Goal: Transaction & Acquisition: Obtain resource

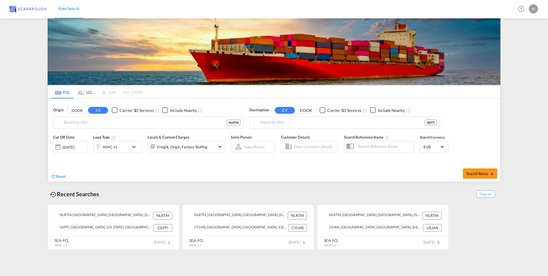
type input "[GEOGRAPHIC_DATA], NLRTM"
click at [281, 120] on input "Poti, GEPTI" at bounding box center [348, 122] width 177 height 9
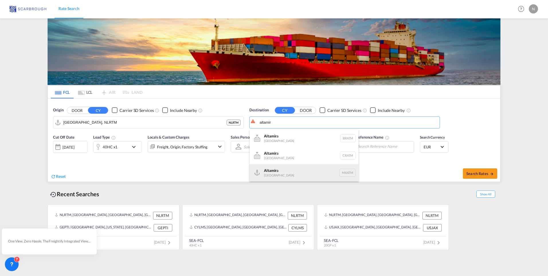
click at [276, 168] on div "Altamir a [GEOGRAPHIC_DATA] MXATM" at bounding box center [304, 172] width 109 height 17
type input "Altamira, MXATM"
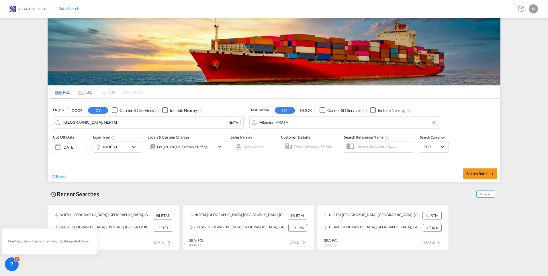
click at [55, 147] on div at bounding box center [57, 146] width 9 height 11
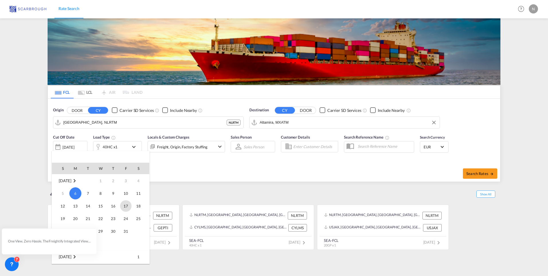
click at [127, 209] on span "17" at bounding box center [125, 205] width 11 height 11
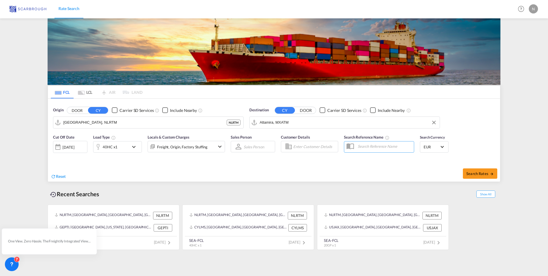
click at [115, 141] on div "40HC x1" at bounding box center [111, 146] width 36 height 11
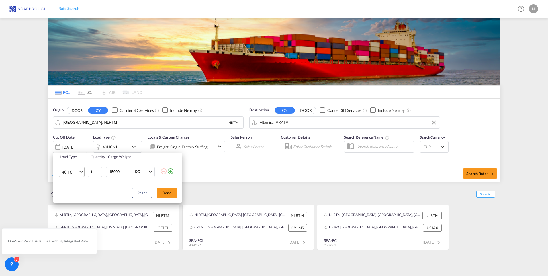
click at [73, 171] on span "40HC" at bounding box center [70, 172] width 17 height 6
click at [73, 147] on md-option "20GP" at bounding box center [76, 144] width 39 height 14
click at [165, 190] on button "Done" at bounding box center [167, 193] width 20 height 10
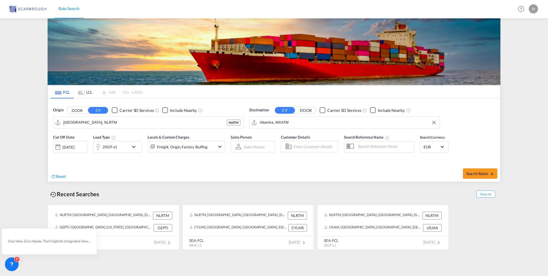
click at [201, 151] on div "Freight, Origin, Factory Stuffing" at bounding box center [182, 147] width 50 height 8
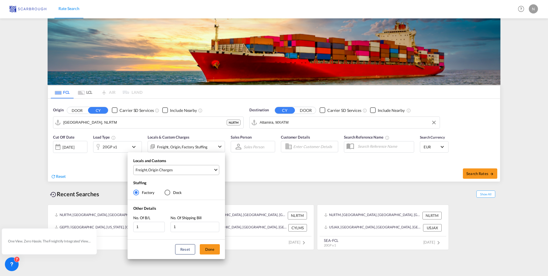
click at [191, 172] on span "Freight , Origin Charges" at bounding box center [175, 169] width 78 height 5
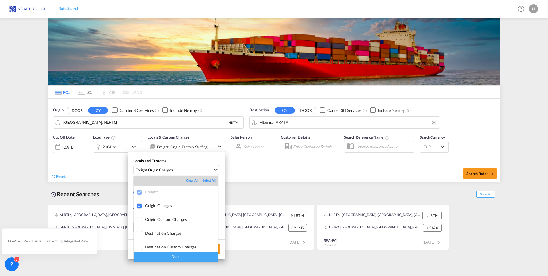
click at [192, 255] on div "Done" at bounding box center [176, 256] width 85 height 10
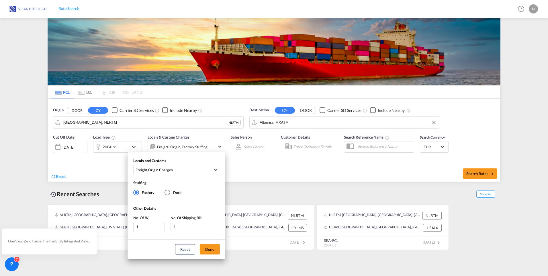
click at [482, 174] on div "Locals and Customs Freight , Origin Charges Stuffing Factory Dock Other Details…" at bounding box center [274, 138] width 548 height 276
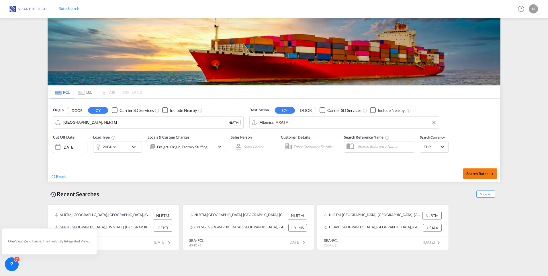
click at [482, 174] on span "Search Rates" at bounding box center [481, 173] width 28 height 5
type input "NLRTM to MXATM / [DATE]"
